Goal: Task Accomplishment & Management: Complete application form

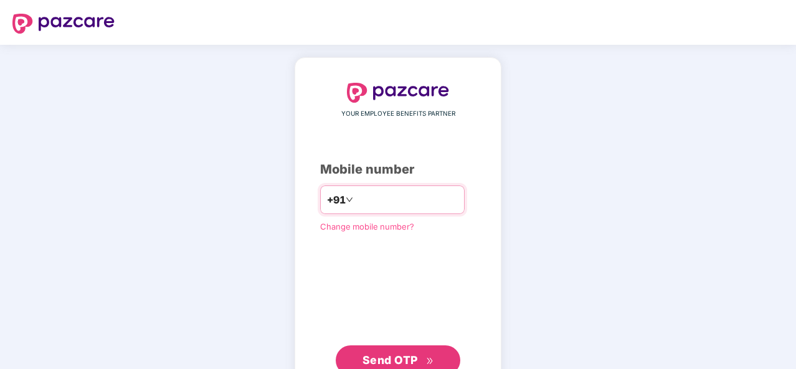
drag, startPoint x: 133, startPoint y: 232, endPoint x: 396, endPoint y: 203, distance: 265.1
click at [396, 203] on input "number" at bounding box center [407, 200] width 102 height 20
type input "**********"
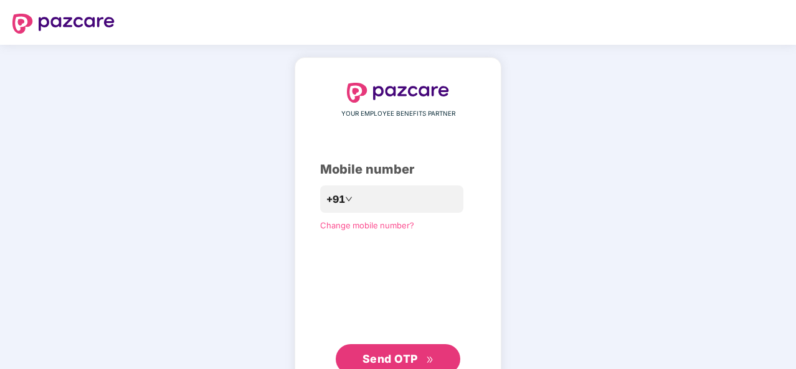
click at [407, 359] on span "Send OTP" at bounding box center [390, 359] width 55 height 13
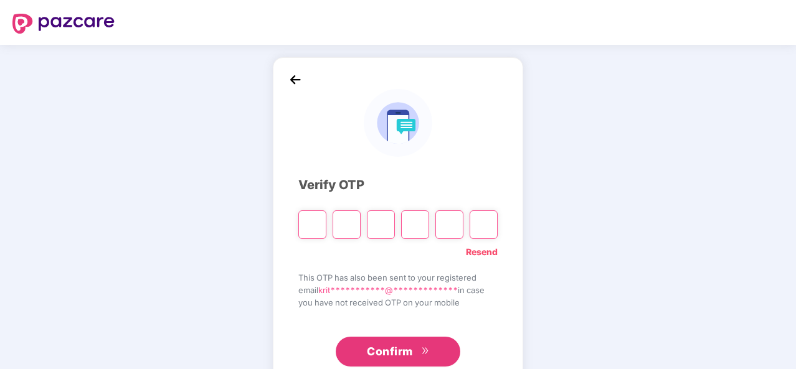
type input "*"
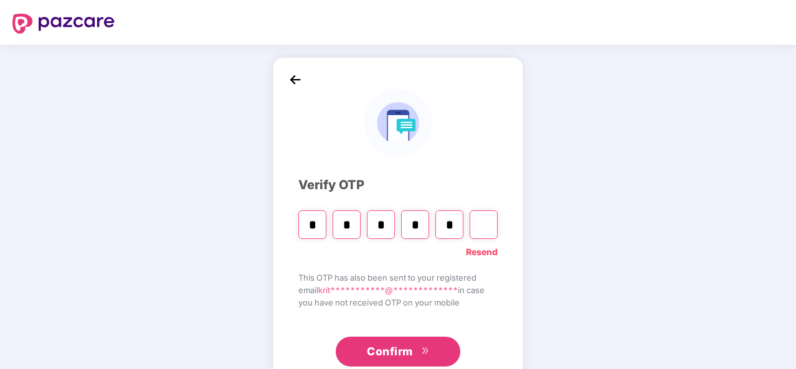
type input "*"
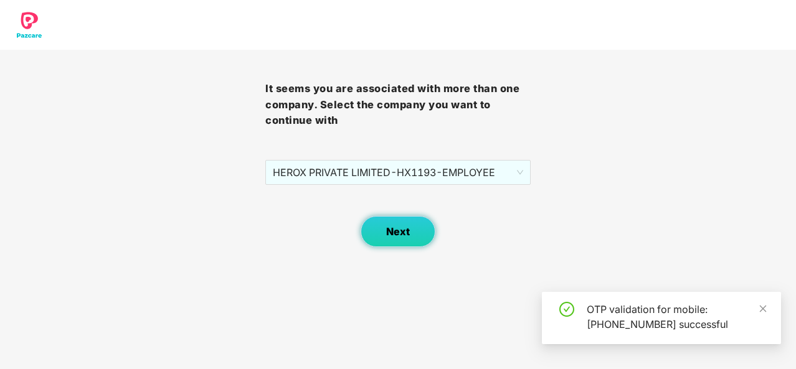
click at [432, 240] on button "Next" at bounding box center [398, 231] width 75 height 31
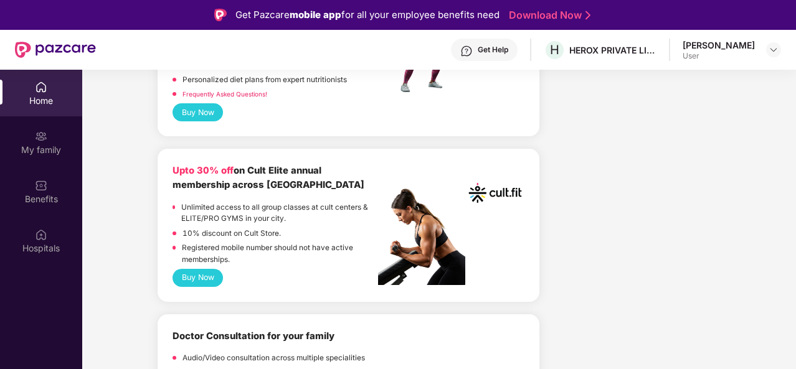
scroll to position [679, 0]
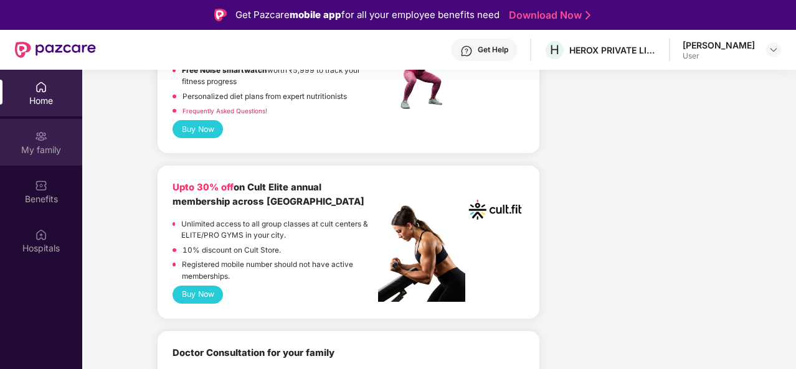
click at [43, 146] on div "My family" at bounding box center [41, 150] width 82 height 12
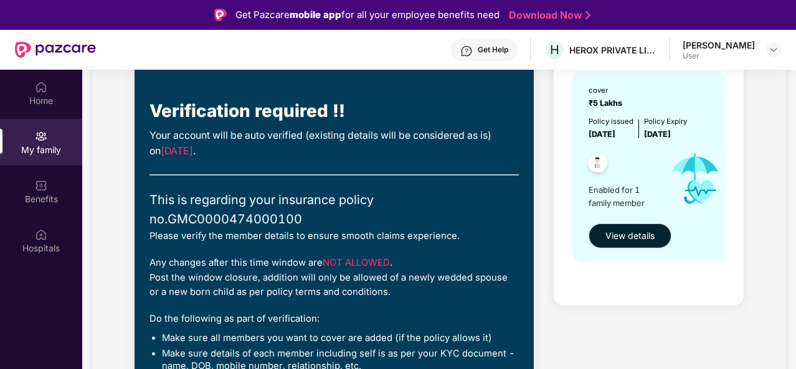
scroll to position [135, 0]
click at [628, 234] on span "View details" at bounding box center [629, 237] width 49 height 14
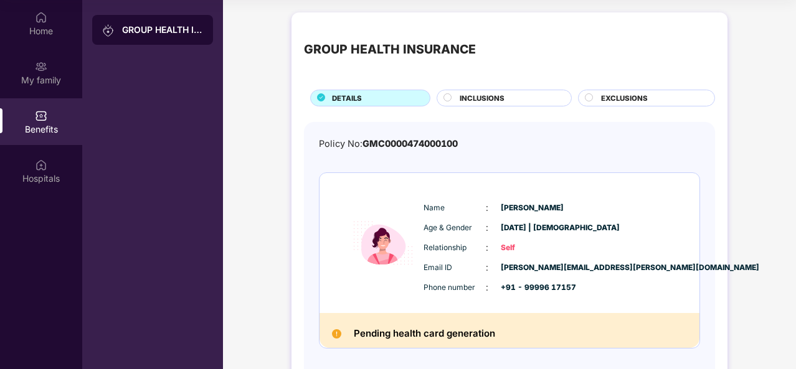
click at [470, 93] on span "INCLUSIONS" at bounding box center [482, 98] width 45 height 11
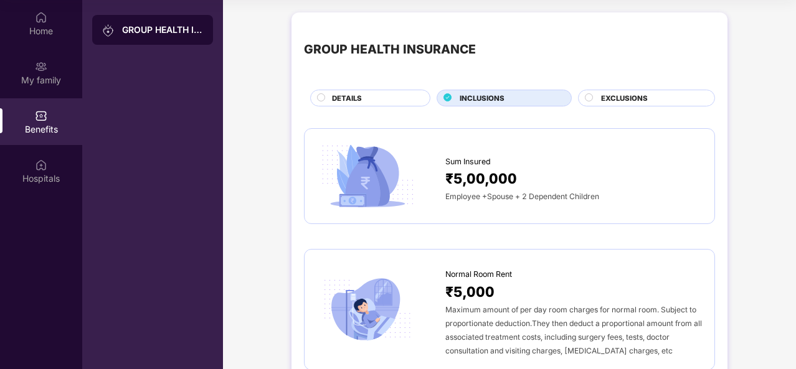
scroll to position [280, 0]
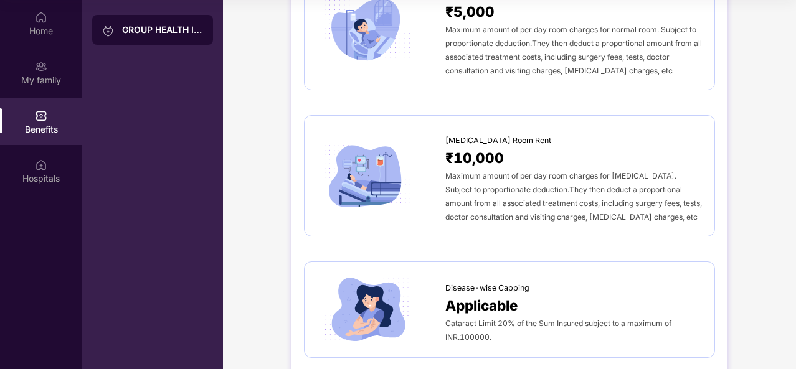
drag, startPoint x: 460, startPoint y: 238, endPoint x: 429, endPoint y: 245, distance: 32.0
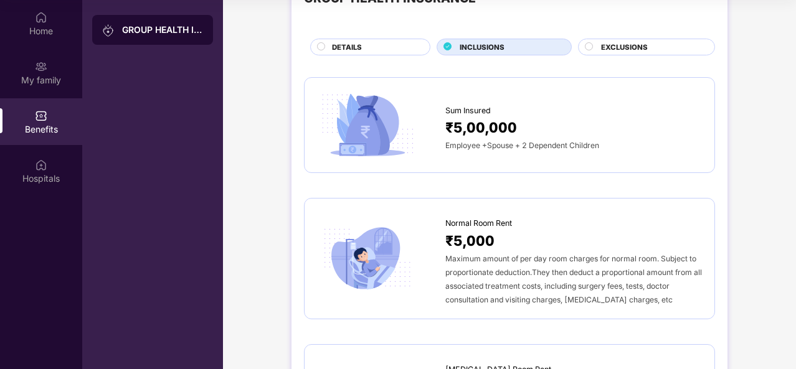
scroll to position [0, 0]
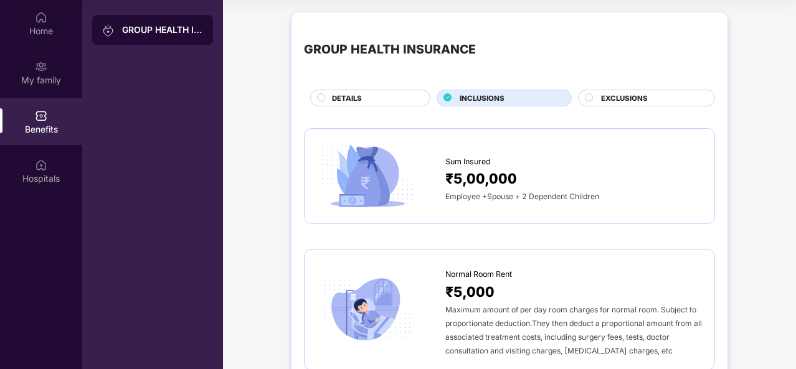
click at [589, 94] on circle at bounding box center [589, 96] width 7 height 7
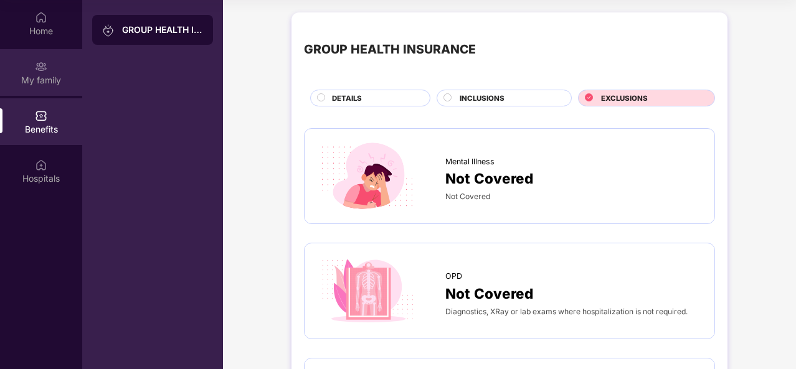
click at [56, 77] on div "My family" at bounding box center [41, 80] width 82 height 12
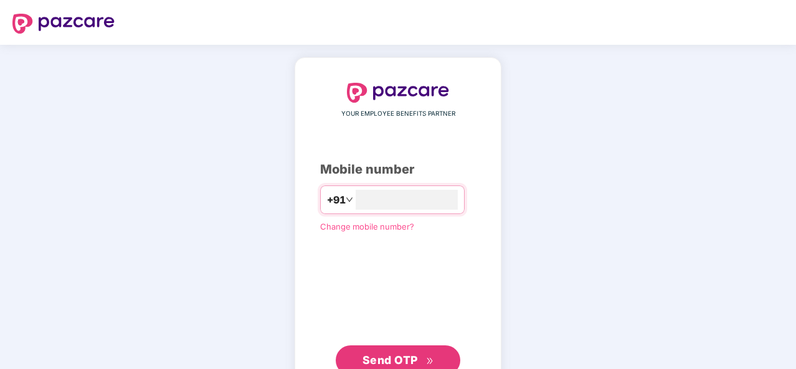
type input "**********"
click at [385, 358] on span "Send OTP" at bounding box center [390, 360] width 55 height 13
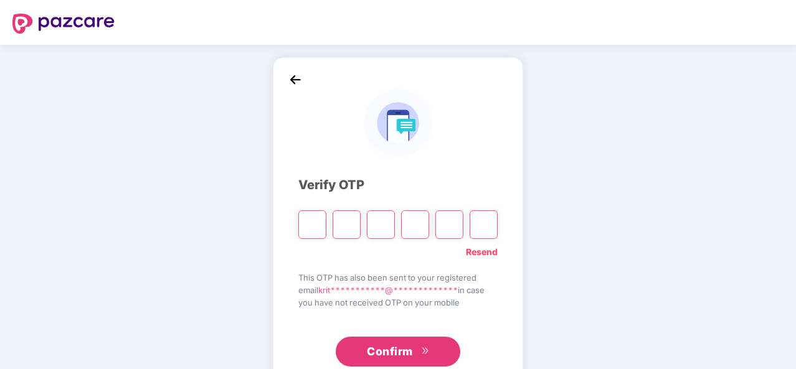
type input "*"
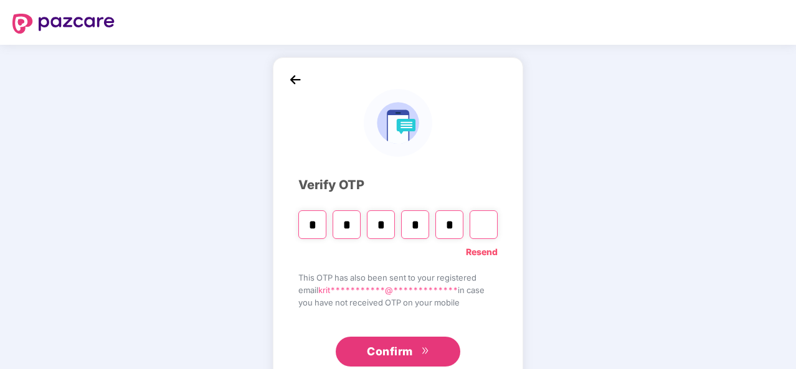
type input "*"
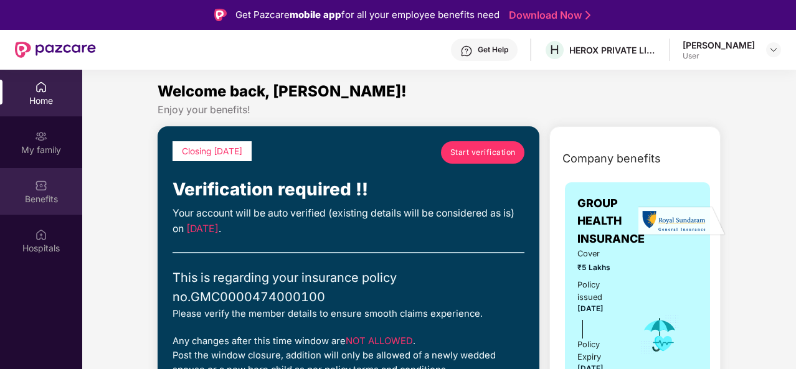
click at [54, 191] on div "Benefits" at bounding box center [41, 191] width 82 height 47
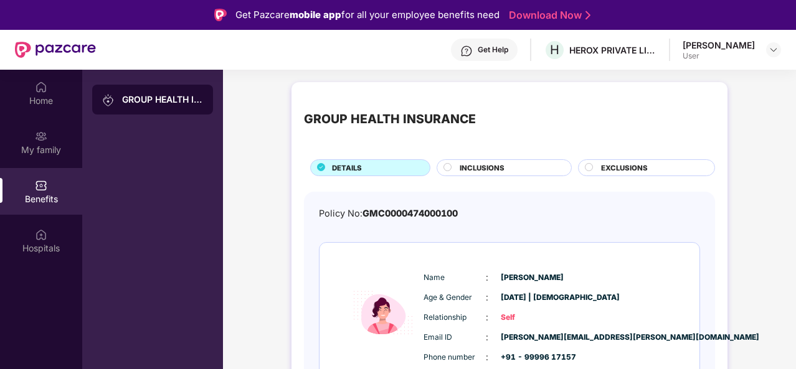
scroll to position [55, 0]
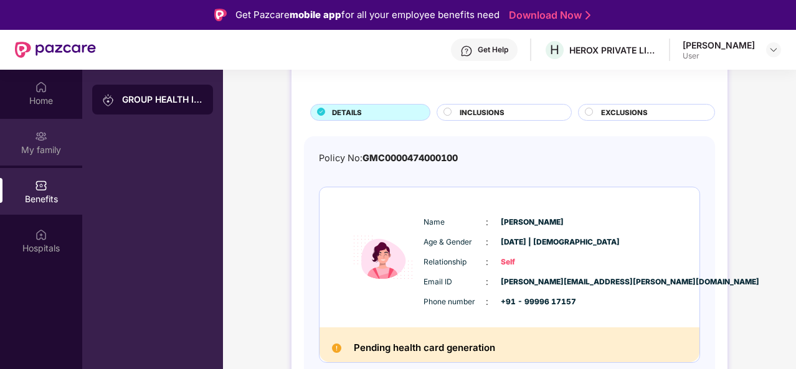
click at [49, 144] on div "My family" at bounding box center [41, 150] width 82 height 12
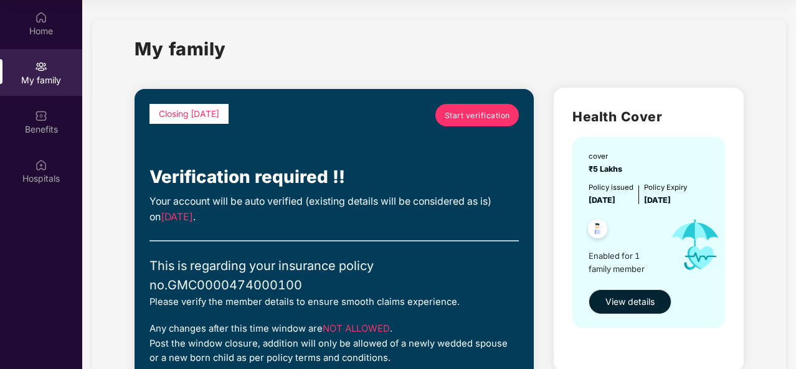
click at [474, 117] on span "Start verification" at bounding box center [477, 116] width 65 height 12
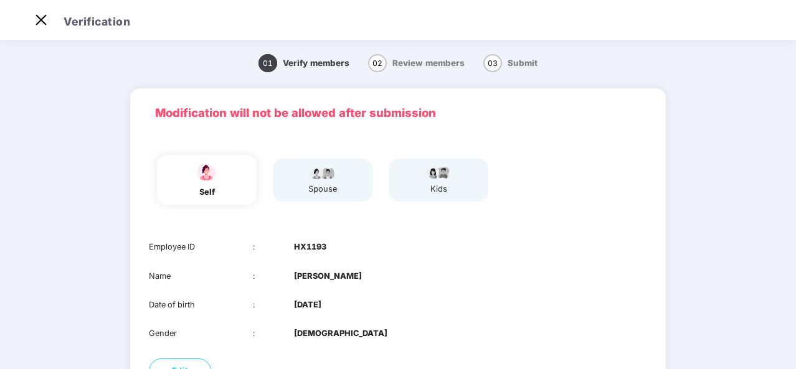
scroll to position [121, 0]
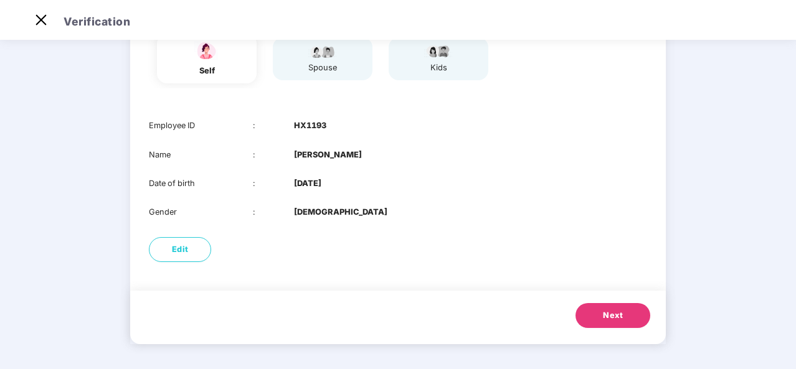
click at [619, 315] on span "Next" at bounding box center [613, 316] width 20 height 12
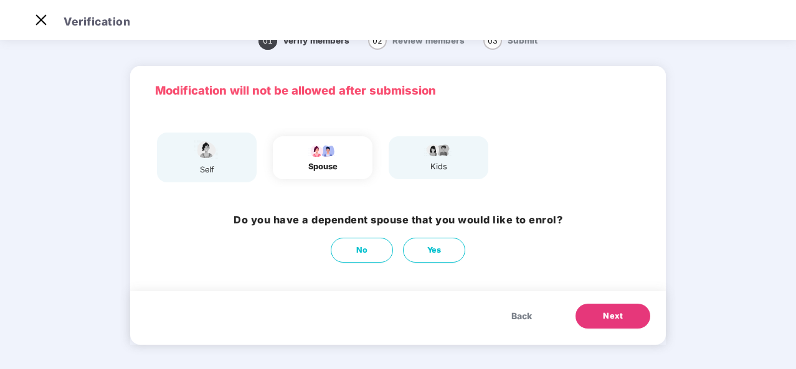
click at [426, 166] on div "kids" at bounding box center [438, 167] width 31 height 12
click at [386, 249] on button "No" at bounding box center [362, 250] width 62 height 25
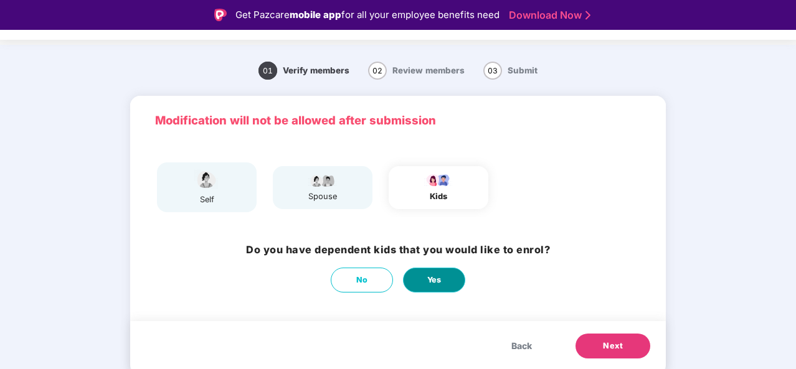
click at [436, 282] on span "Yes" at bounding box center [434, 280] width 14 height 12
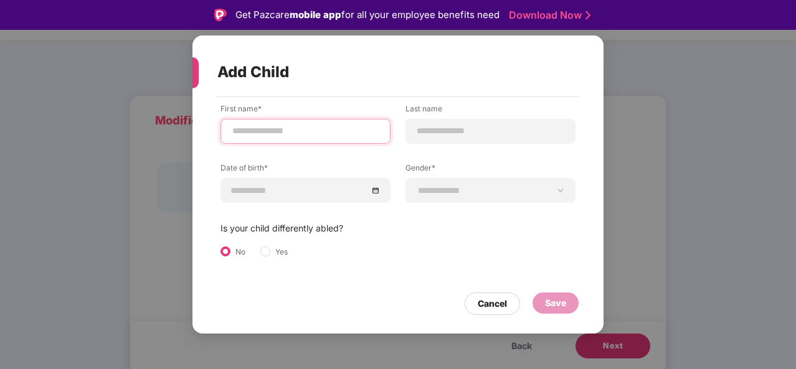
click at [337, 131] on input at bounding box center [305, 131] width 149 height 13
type input "****"
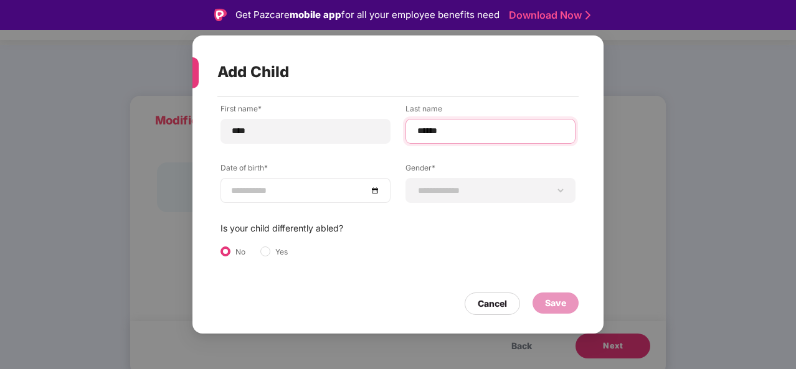
type input "******"
click at [260, 183] on div at bounding box center [306, 190] width 170 height 25
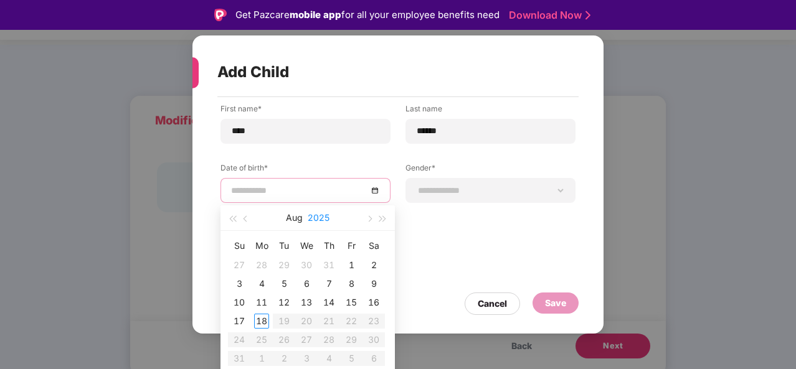
click at [317, 214] on button "2025" at bounding box center [319, 218] width 22 height 25
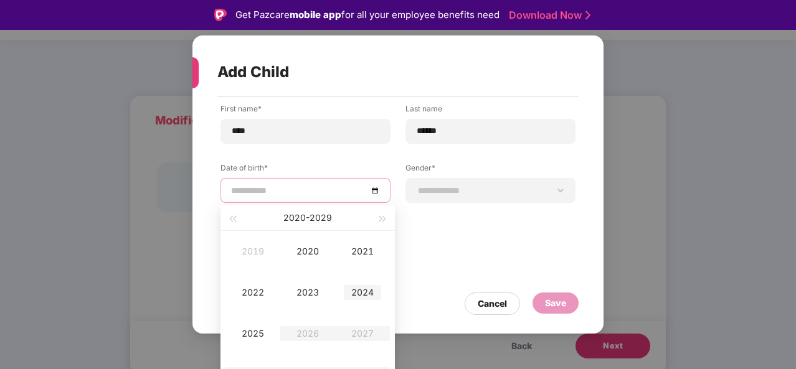
type input "**********"
click at [361, 292] on div "2024" at bounding box center [362, 292] width 37 height 15
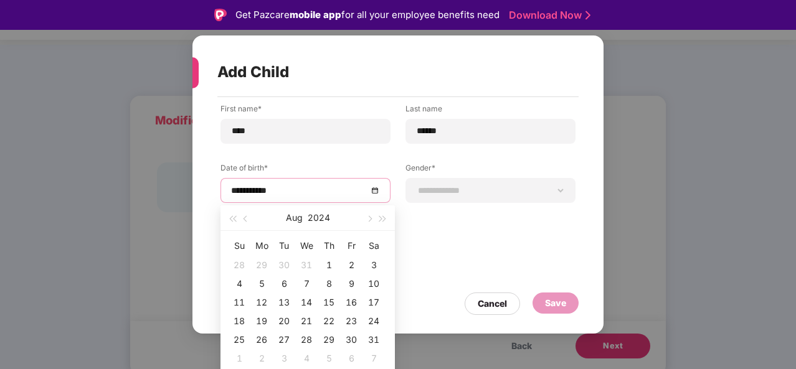
type input "**********"
click at [243, 217] on button "button" at bounding box center [246, 218] width 14 height 25
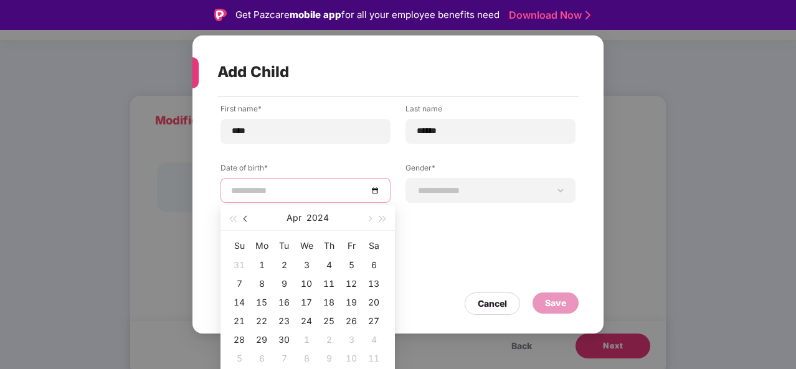
click at [243, 217] on button "button" at bounding box center [246, 218] width 14 height 25
type input "**********"
click at [330, 301] on div "14" at bounding box center [328, 302] width 15 height 15
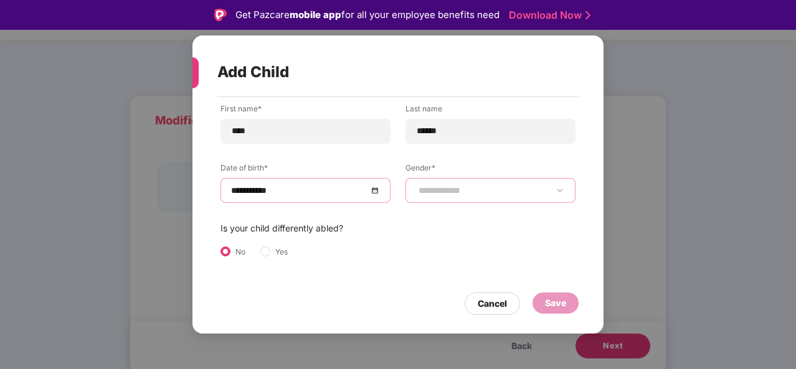
click at [464, 195] on select "**********" at bounding box center [490, 191] width 149 height 10
select select "******"
click at [416, 186] on select "**********" at bounding box center [490, 191] width 149 height 10
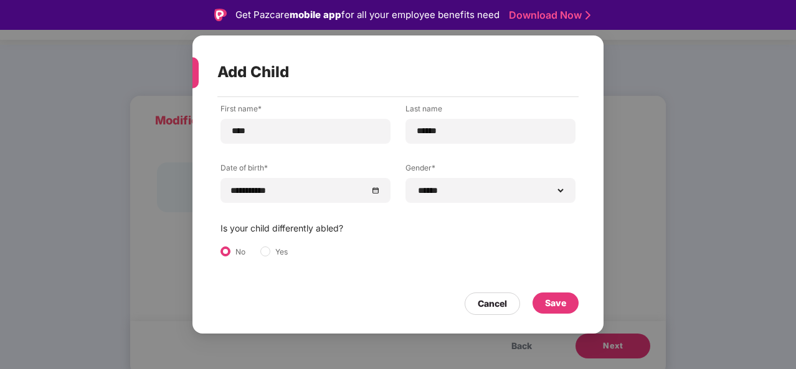
click at [416, 259] on div "**********" at bounding box center [398, 194] width 355 height 183
click at [550, 305] on div "Save" at bounding box center [555, 303] width 21 height 14
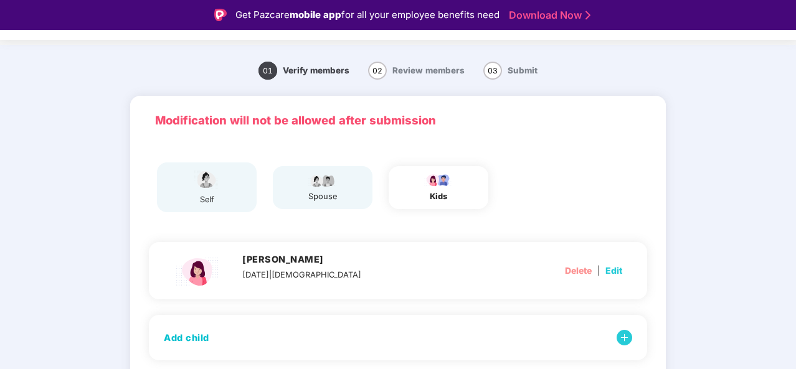
click at [527, 194] on div "self spouse kids" at bounding box center [398, 188] width 508 height 60
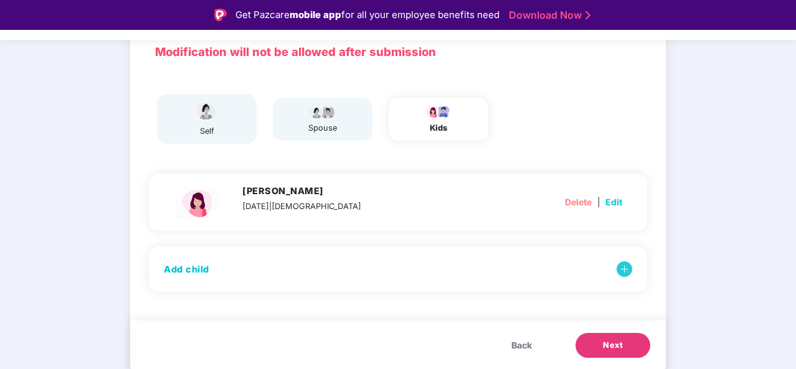
click at [599, 345] on button "Next" at bounding box center [613, 345] width 75 height 25
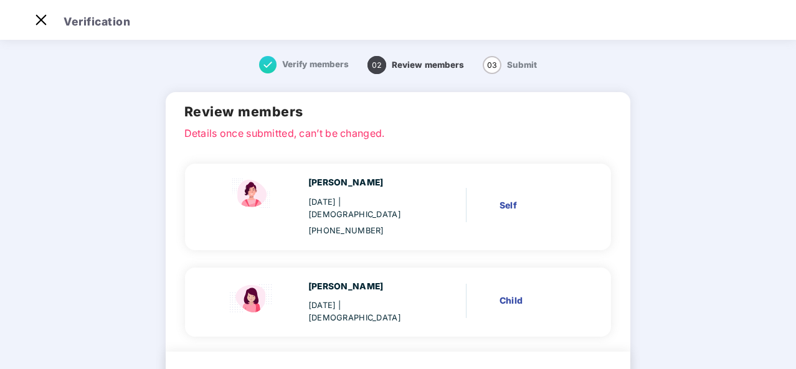
scroll to position [58, 0]
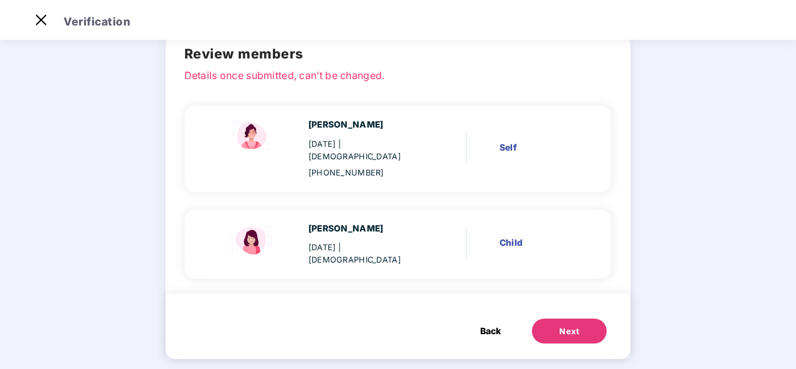
click at [573, 326] on div "Next" at bounding box center [569, 332] width 20 height 12
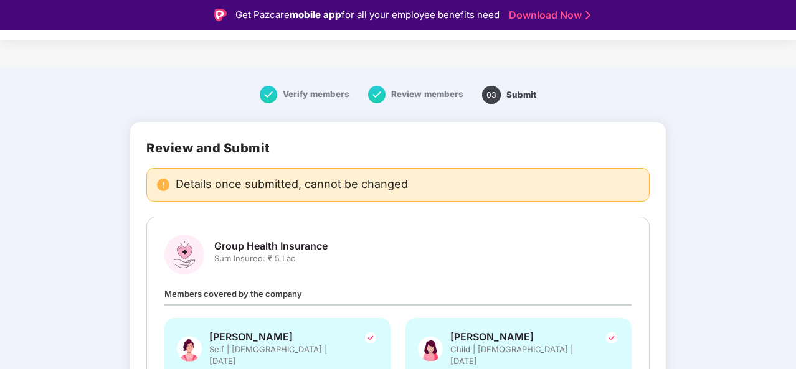
scroll to position [97, 0]
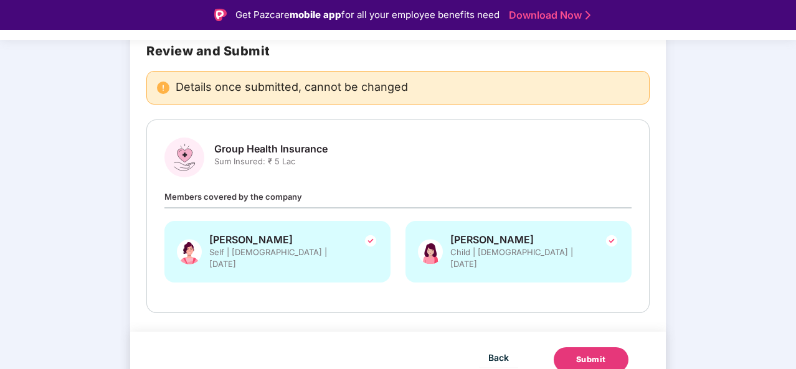
click at [587, 354] on div "Submit" at bounding box center [591, 360] width 30 height 12
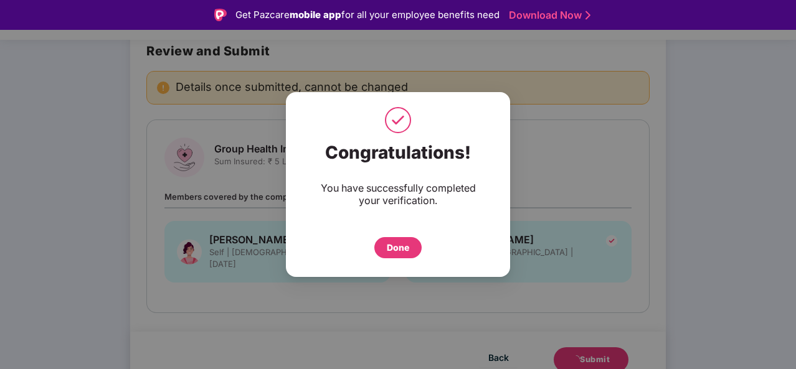
click at [401, 250] on div "Done" at bounding box center [398, 248] width 22 height 14
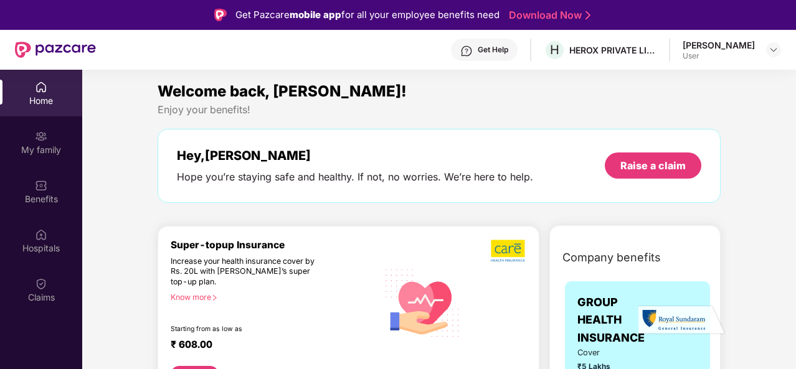
scroll to position [337, 0]
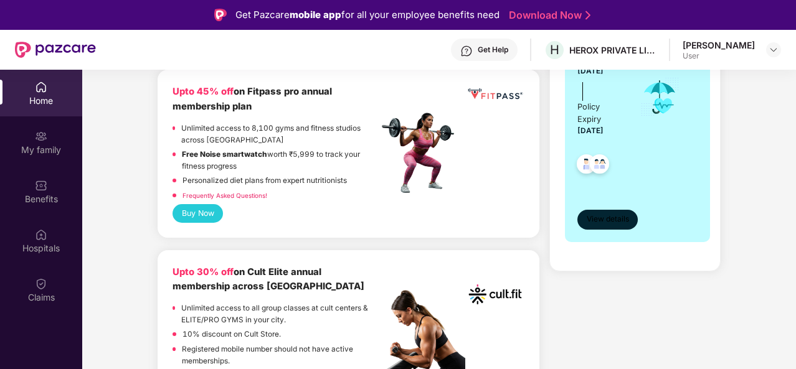
click at [614, 218] on span "View details" at bounding box center [608, 220] width 42 height 12
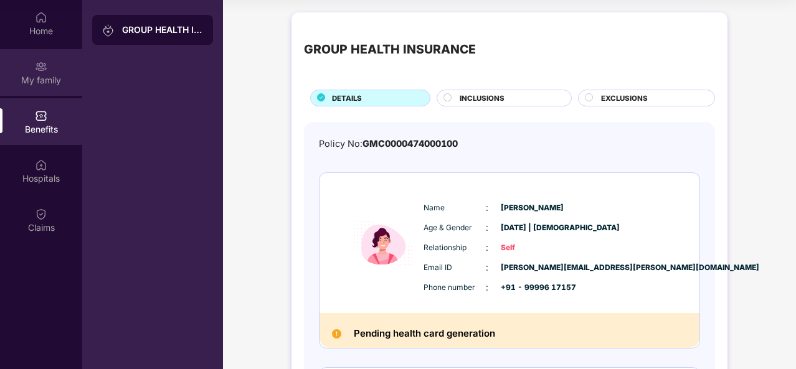
click at [65, 82] on div "My family" at bounding box center [41, 80] width 82 height 12
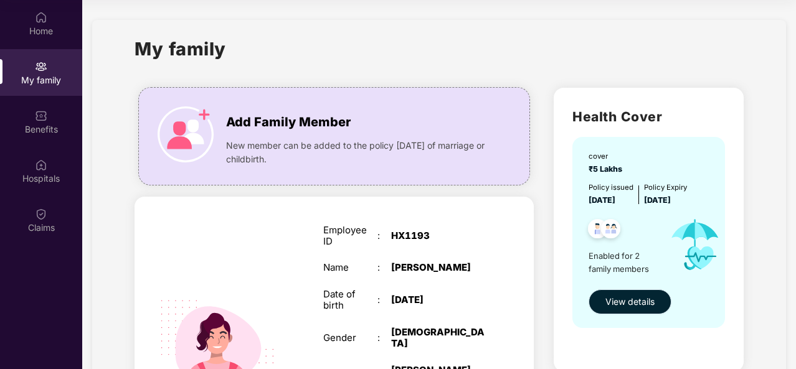
click at [635, 305] on span "View details" at bounding box center [629, 302] width 49 height 14
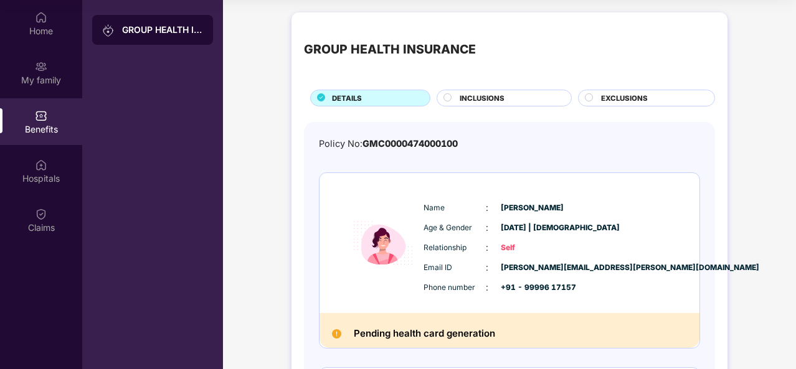
scroll to position [250, 0]
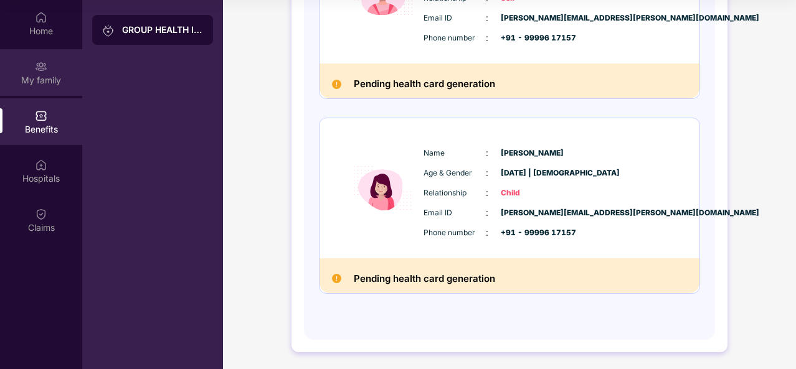
click at [57, 75] on div "My family" at bounding box center [41, 80] width 82 height 12
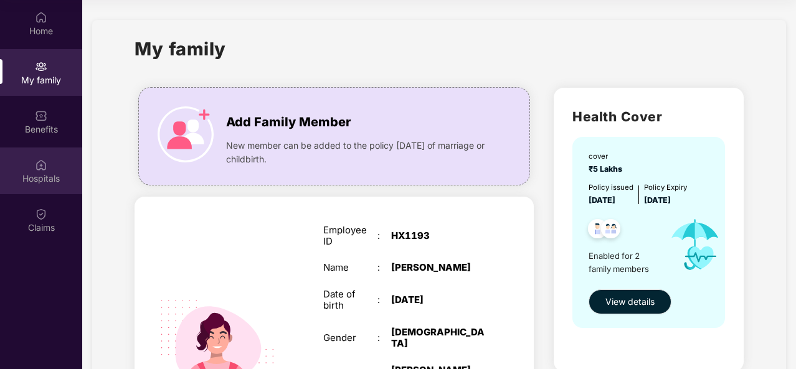
click at [46, 173] on div "Hospitals" at bounding box center [41, 179] width 82 height 12
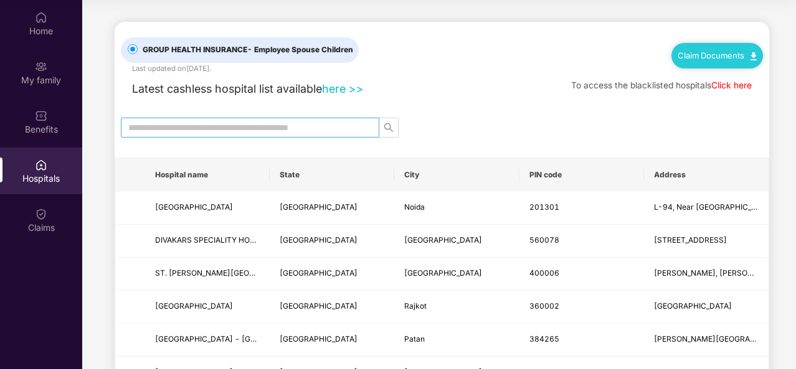
click at [214, 131] on input "text" at bounding box center [245, 128] width 234 height 14
type input "*****"
type input "*"
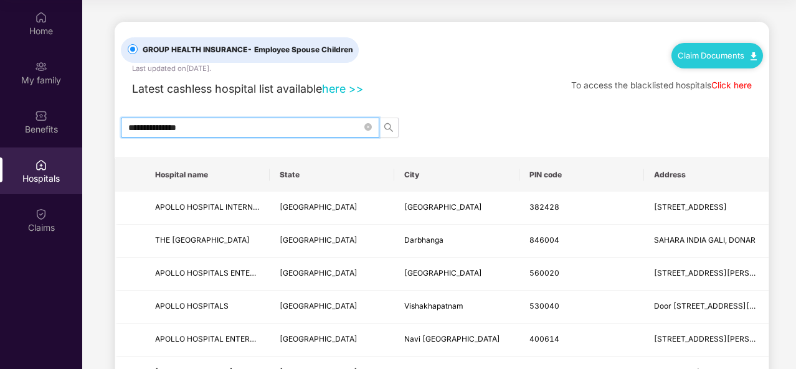
type input "**********"
click at [339, 89] on link "here >>" at bounding box center [343, 88] width 42 height 13
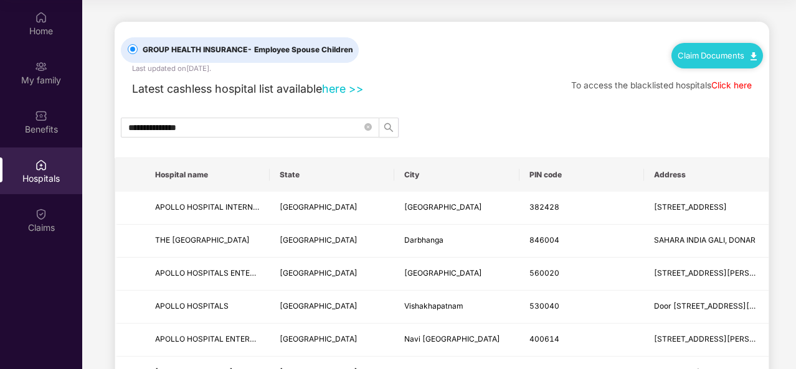
click at [730, 83] on link "Click here" at bounding box center [731, 85] width 40 height 10
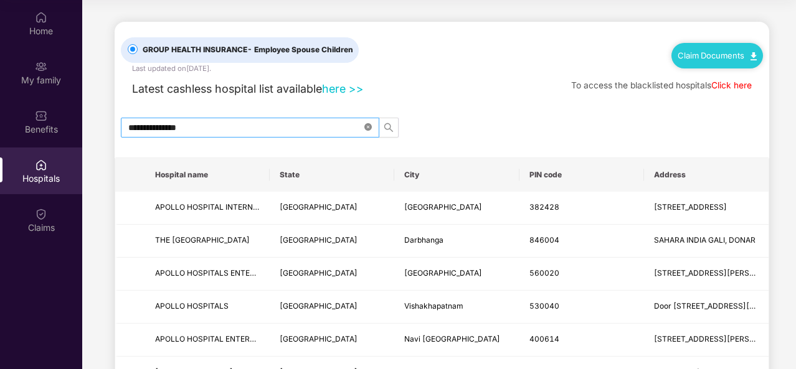
click at [371, 128] on icon "close-circle" at bounding box center [367, 126] width 7 height 7
click at [348, 85] on link "here >>" at bounding box center [343, 88] width 42 height 13
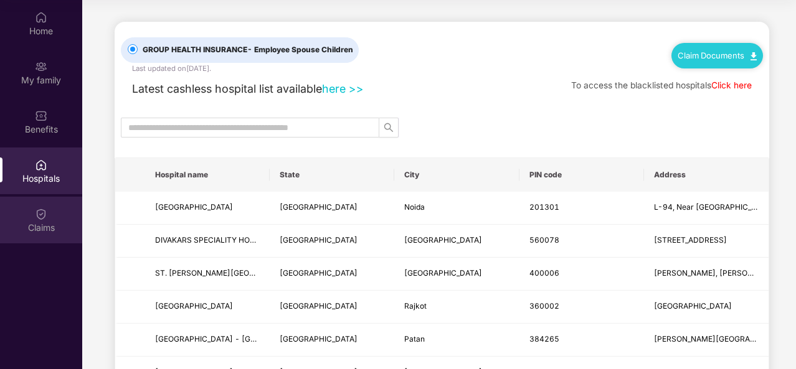
click at [40, 217] on img at bounding box center [41, 214] width 12 height 12
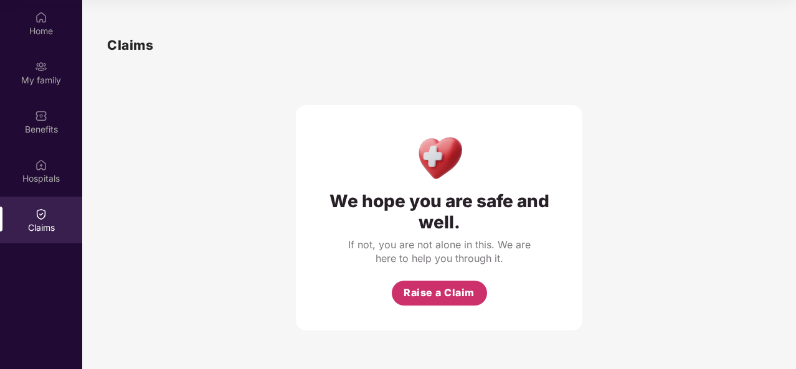
click at [437, 300] on span "Raise a Claim" at bounding box center [439, 293] width 71 height 16
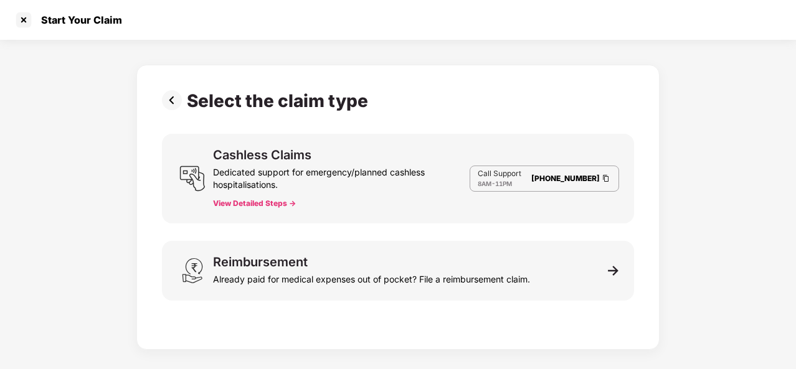
scroll to position [30, 0]
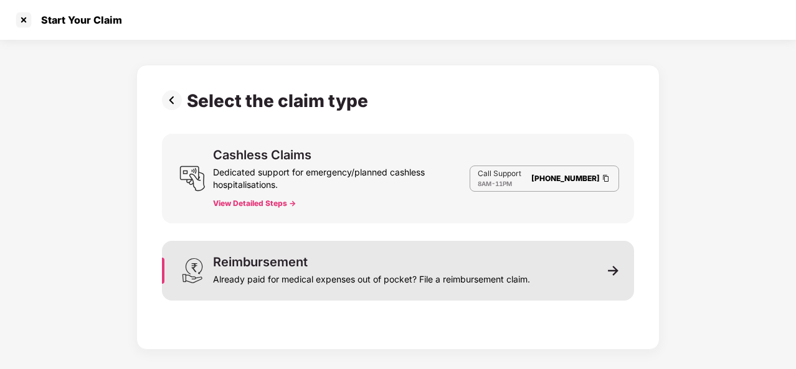
click at [492, 275] on div "Already paid for medical expenses out of pocket? File a reimbursement claim." at bounding box center [371, 276] width 317 height 17
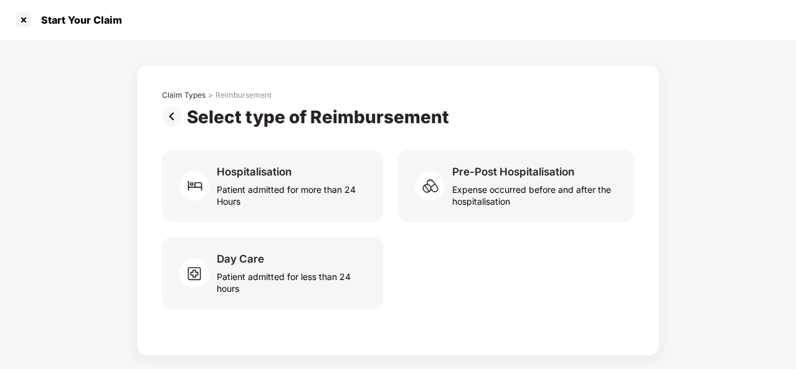
scroll to position [0, 0]
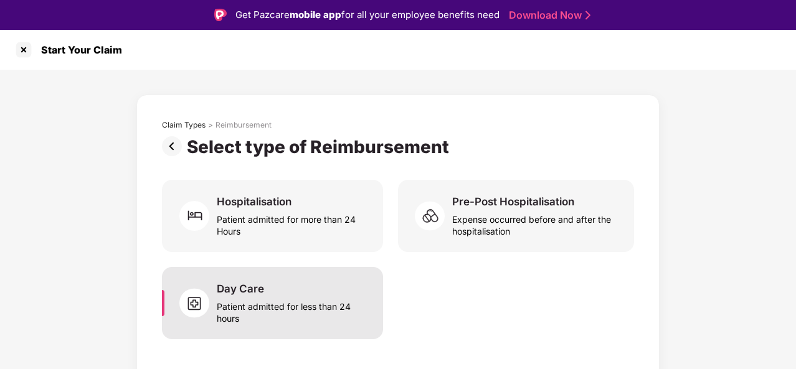
click at [226, 285] on div "Day Care" at bounding box center [240, 289] width 47 height 14
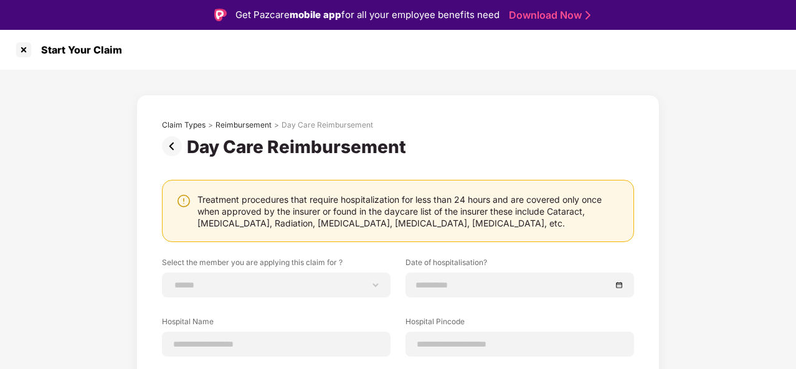
scroll to position [156, 0]
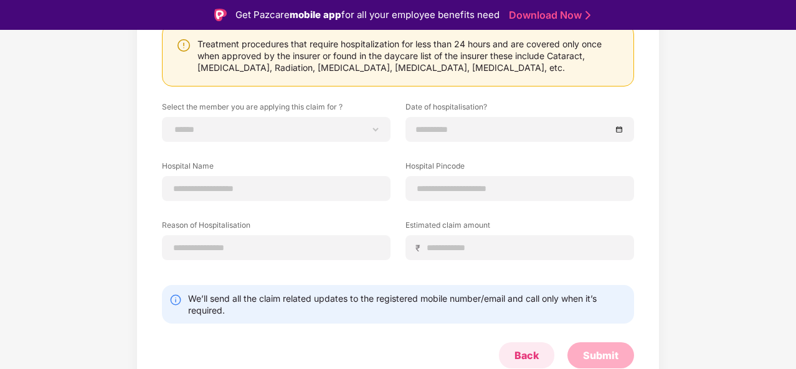
click at [515, 359] on div "Back" at bounding box center [527, 356] width 24 height 14
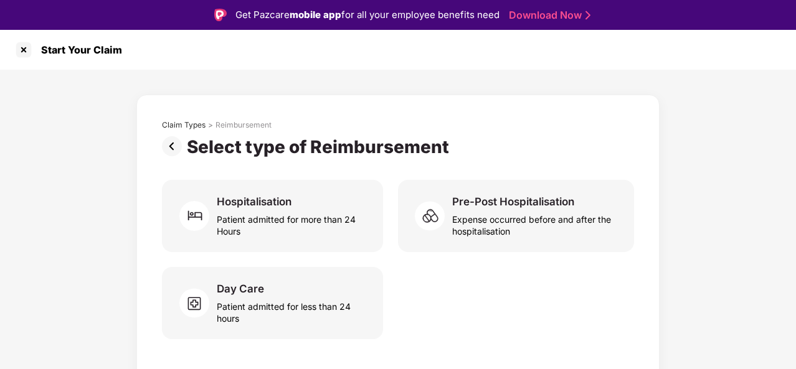
click at [166, 150] on img at bounding box center [174, 146] width 25 height 20
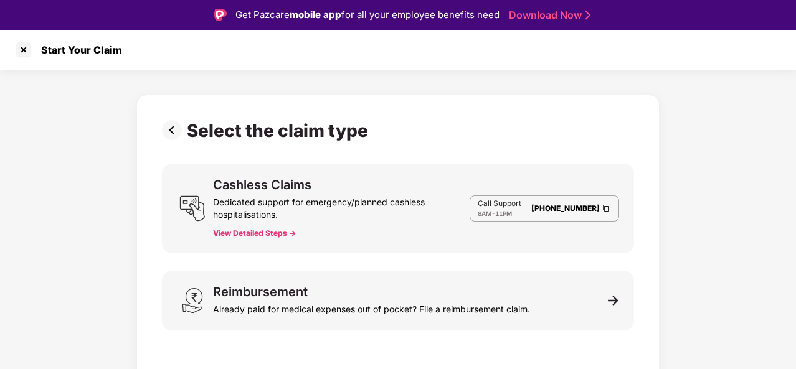
click at [177, 131] on img at bounding box center [174, 130] width 25 height 20
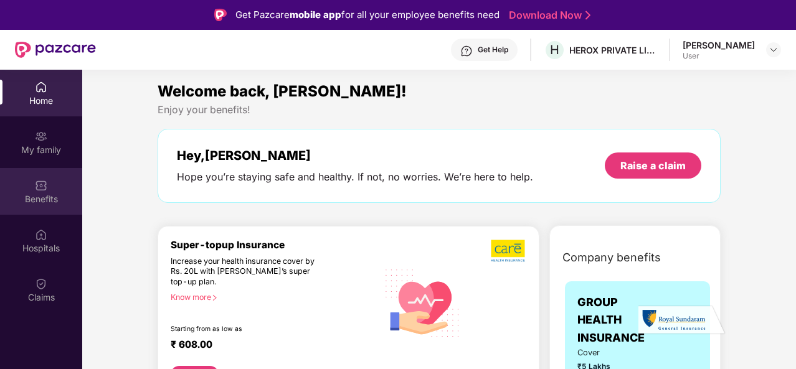
click at [42, 193] on div "Benefits" at bounding box center [41, 199] width 82 height 12
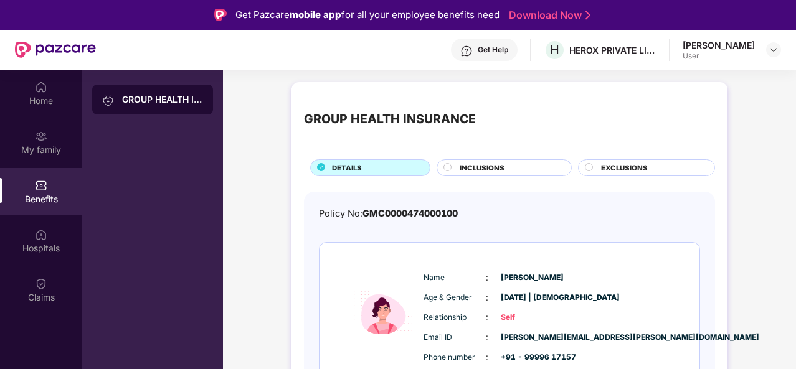
click at [481, 166] on span "INCLUSIONS" at bounding box center [482, 168] width 45 height 11
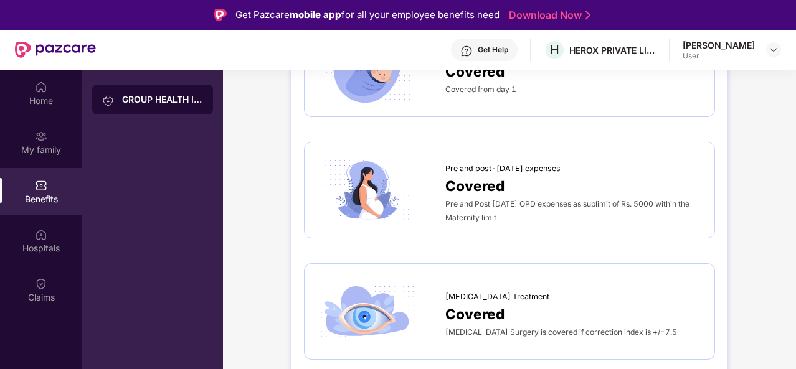
scroll to position [1682, 0]
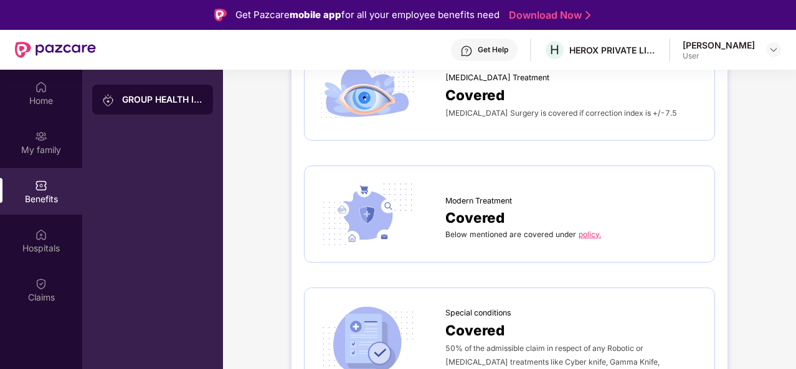
click at [579, 231] on link "policy." at bounding box center [590, 234] width 22 height 9
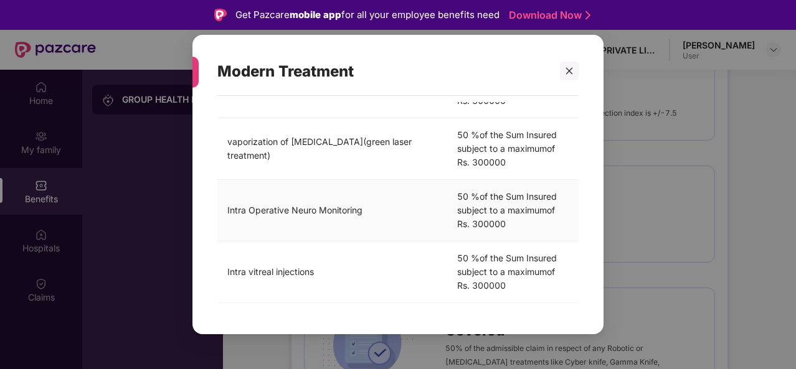
scroll to position [463, 0]
click at [573, 58] on div "Modern Treatment" at bounding box center [397, 71] width 361 height 49
click at [562, 70] on div at bounding box center [569, 71] width 19 height 19
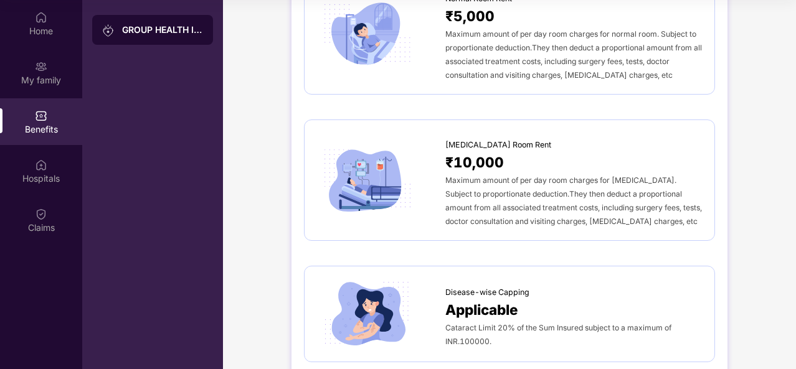
scroll to position [0, 0]
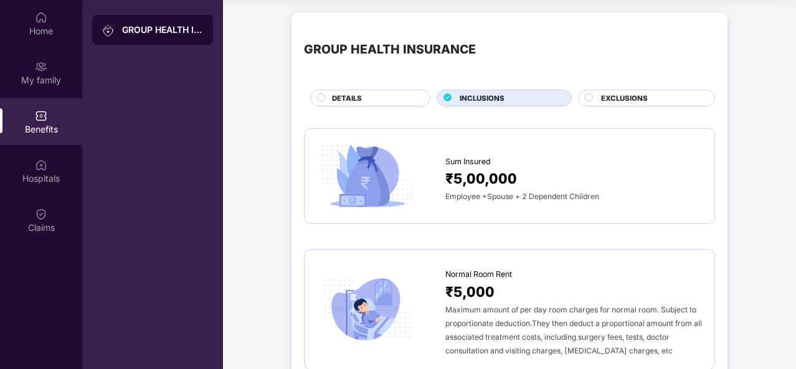
click at [590, 93] on icon at bounding box center [589, 97] width 8 height 8
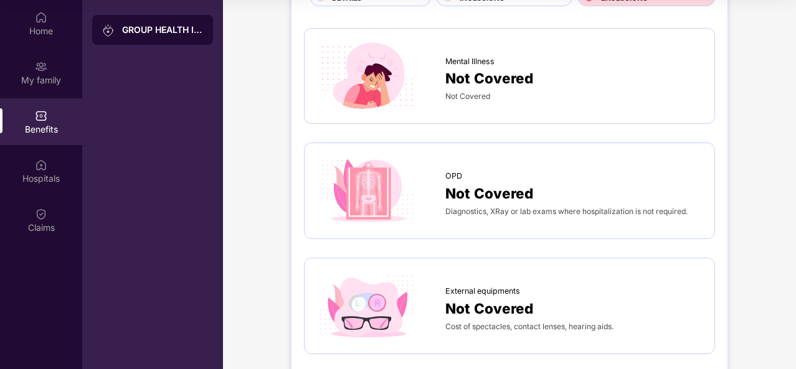
scroll to position [88, 0]
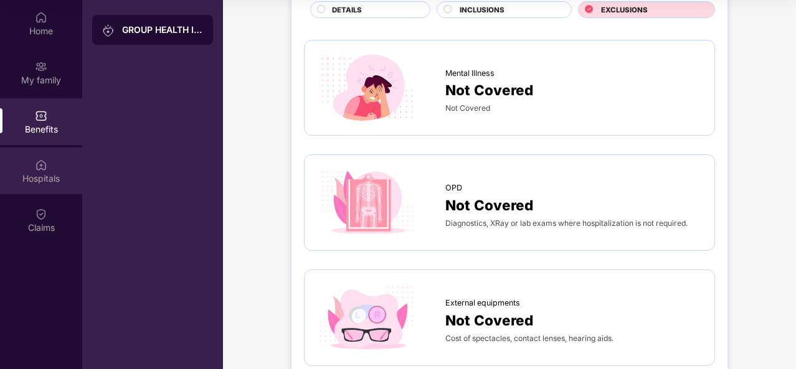
click at [45, 180] on div "Hospitals" at bounding box center [41, 179] width 82 height 12
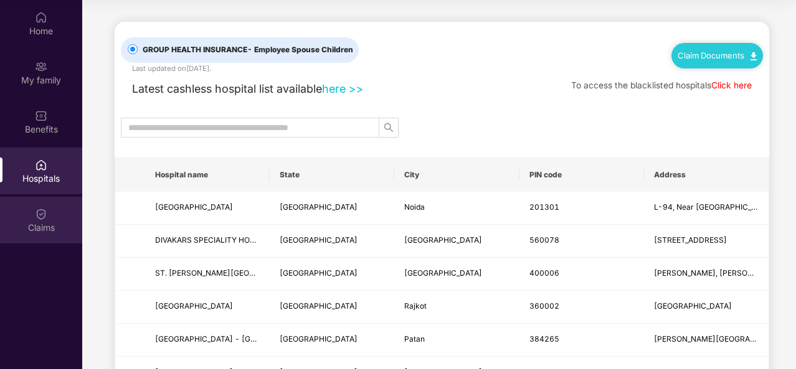
click at [45, 230] on div "Claims" at bounding box center [41, 228] width 82 height 12
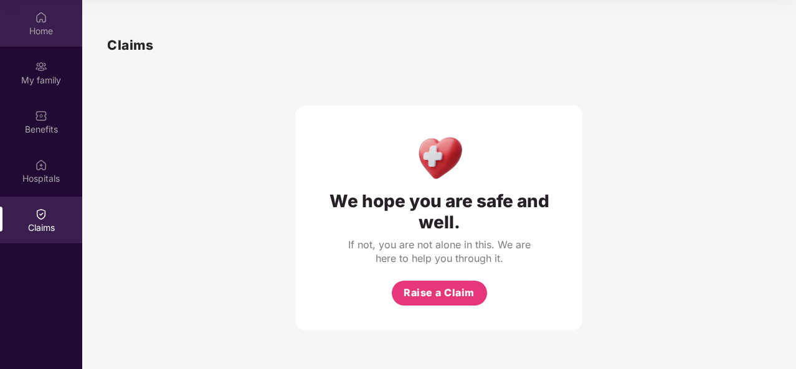
click at [45, 30] on div "Home" at bounding box center [41, 31] width 82 height 12
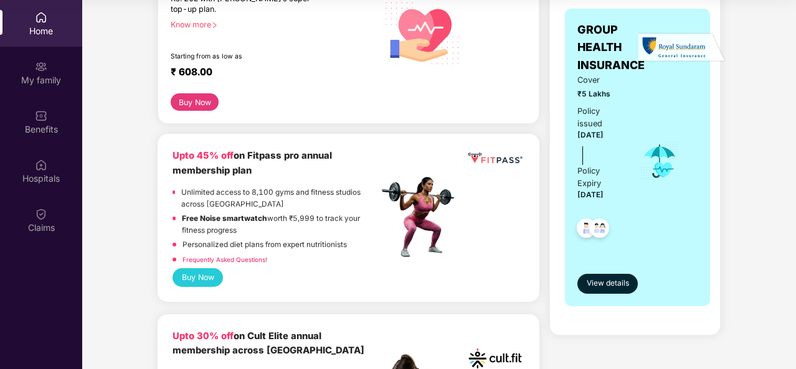
scroll to position [204, 0]
click at [597, 282] on span "View details" at bounding box center [608, 283] width 42 height 12
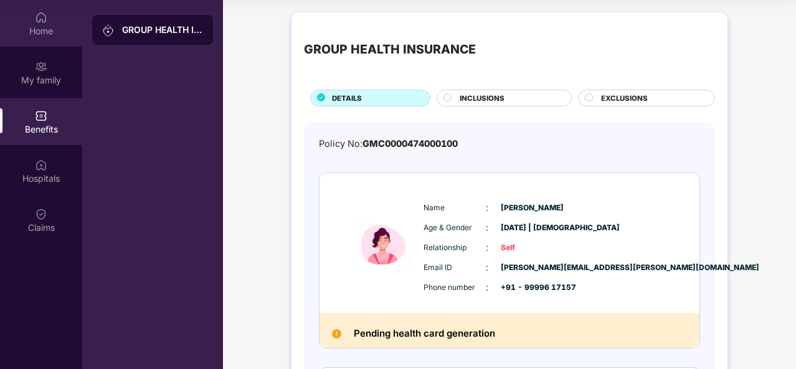
click at [48, 34] on div "Home" at bounding box center [41, 31] width 82 height 12
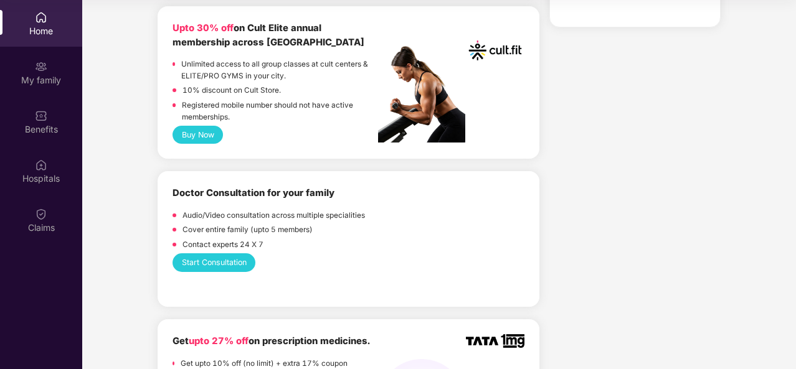
scroll to position [512, 0]
click at [204, 263] on button "Start Consultation" at bounding box center [214, 262] width 83 height 18
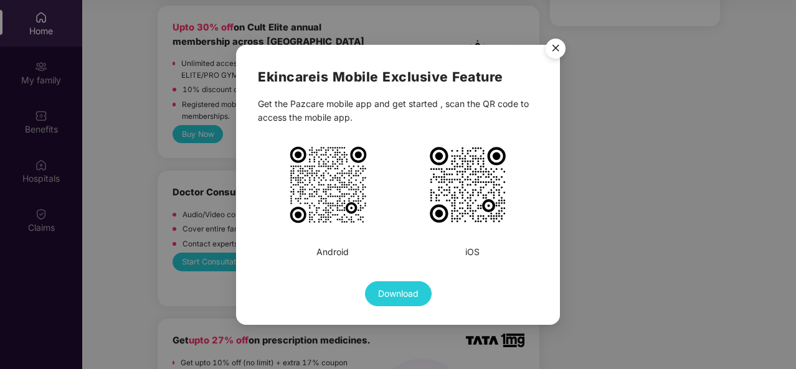
click at [554, 49] on img "Close" at bounding box center [555, 50] width 35 height 35
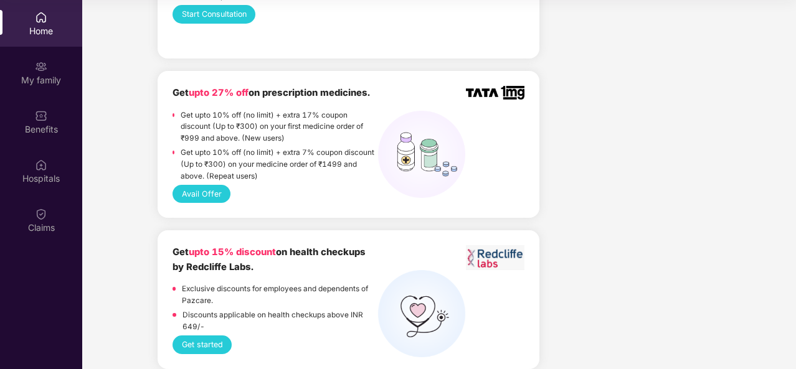
scroll to position [761, 0]
click at [203, 196] on button "Avail Offer" at bounding box center [202, 193] width 58 height 18
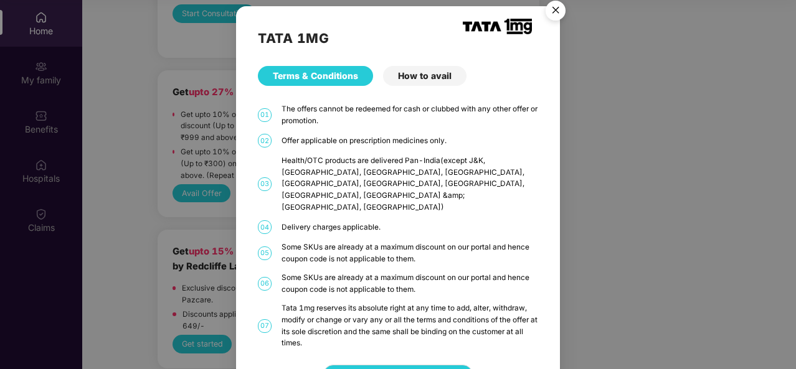
scroll to position [9, 0]
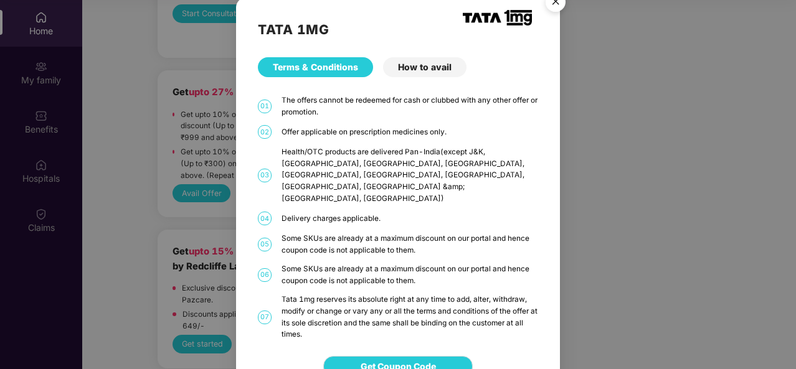
click at [561, 2] on img "Close" at bounding box center [555, 3] width 35 height 35
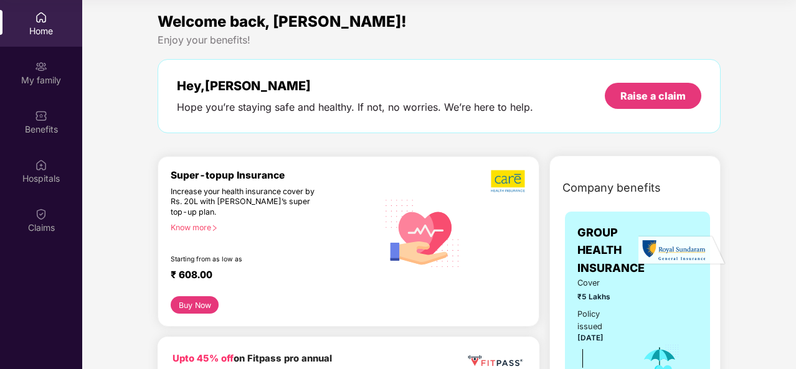
scroll to position [0, 0]
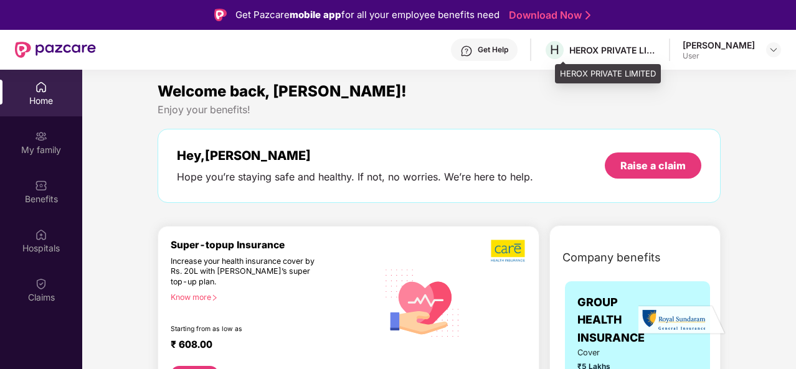
click at [604, 50] on div "HEROX PRIVATE LIMITED" at bounding box center [612, 50] width 87 height 12
click at [769, 48] on img at bounding box center [774, 50] width 10 height 10
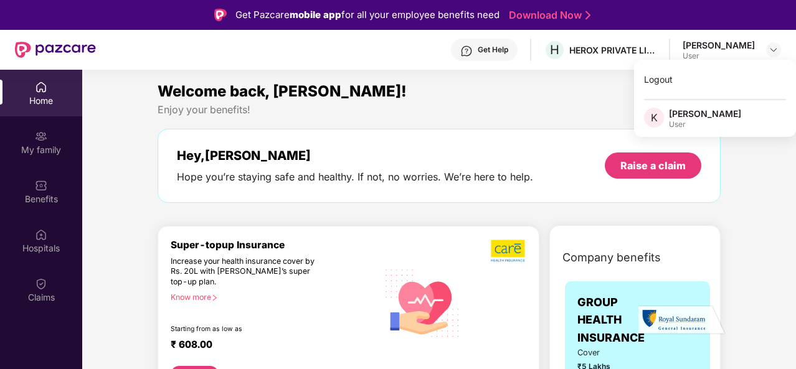
click at [673, 115] on div "[PERSON_NAME]" at bounding box center [705, 114] width 72 height 12
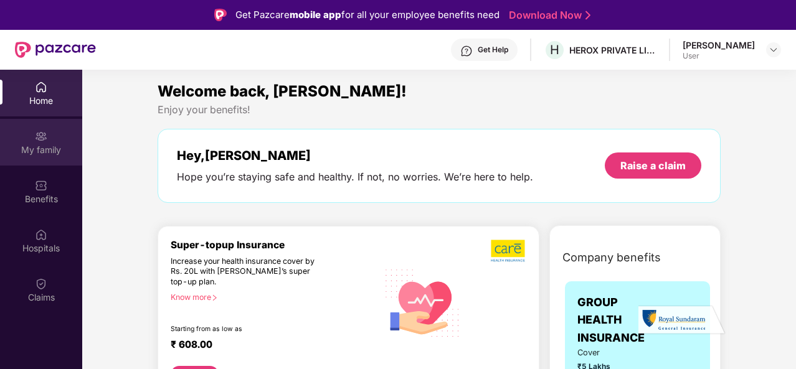
click at [19, 145] on div "My family" at bounding box center [41, 150] width 82 height 12
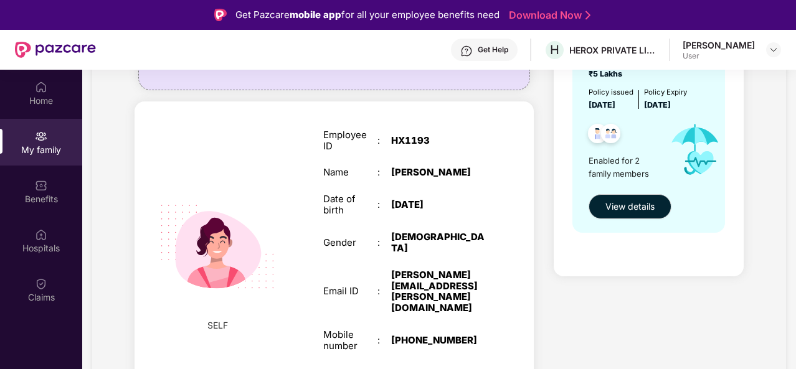
scroll to position [158, 0]
